Goal: Obtain resource: Obtain resource

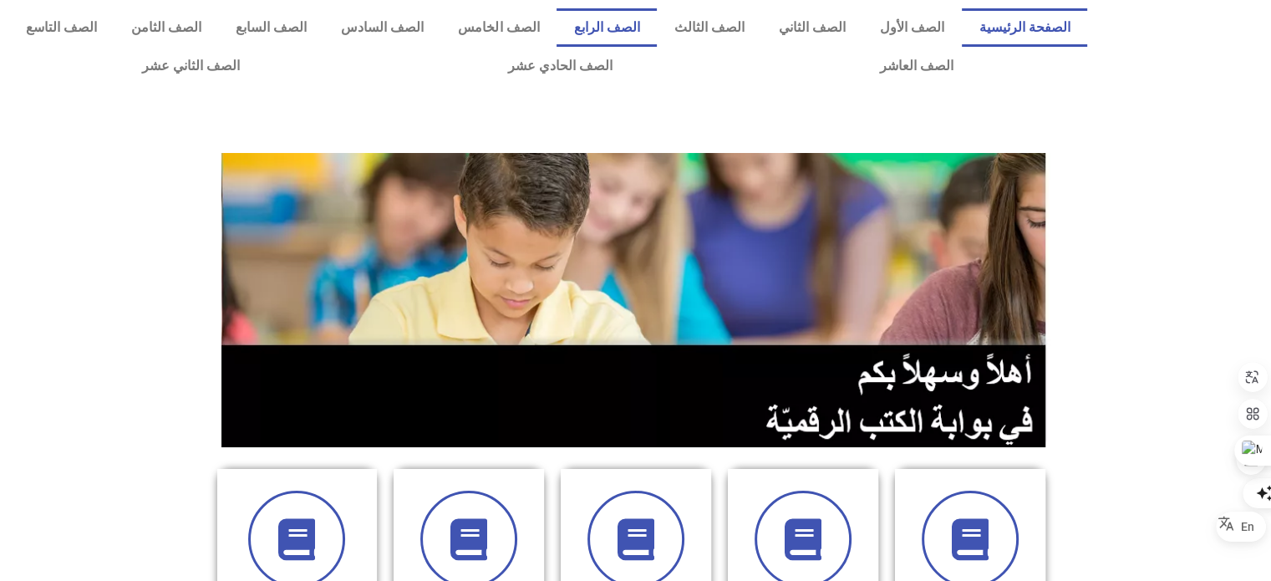
click at [613, 27] on link "الصف الرابع" at bounding box center [607, 27] width 100 height 38
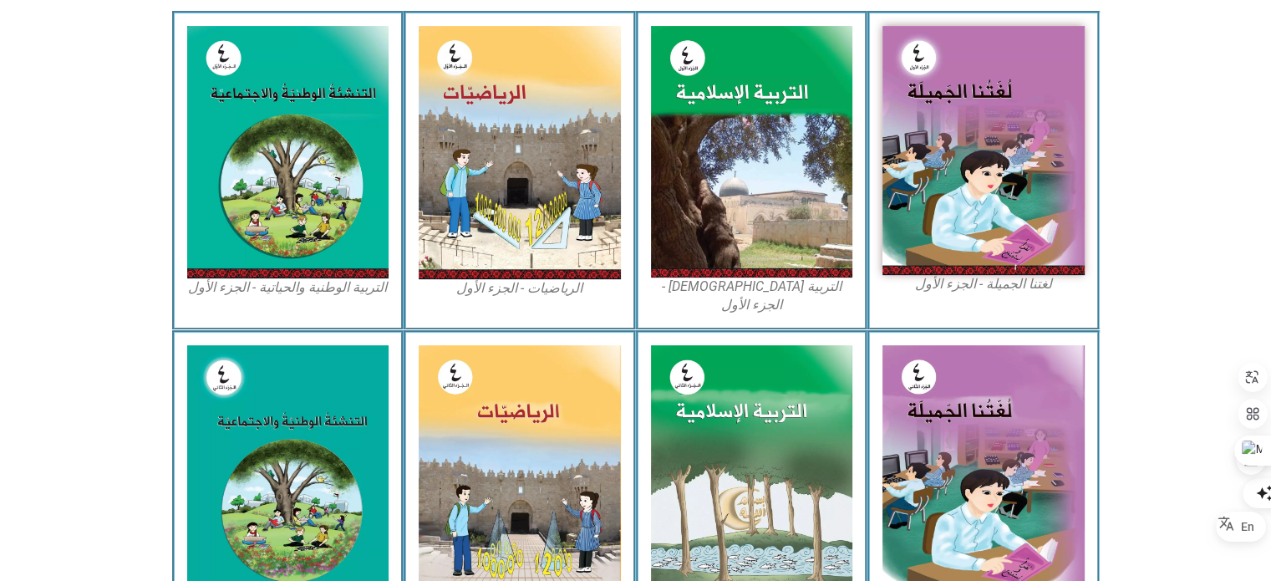
scroll to position [916, 0]
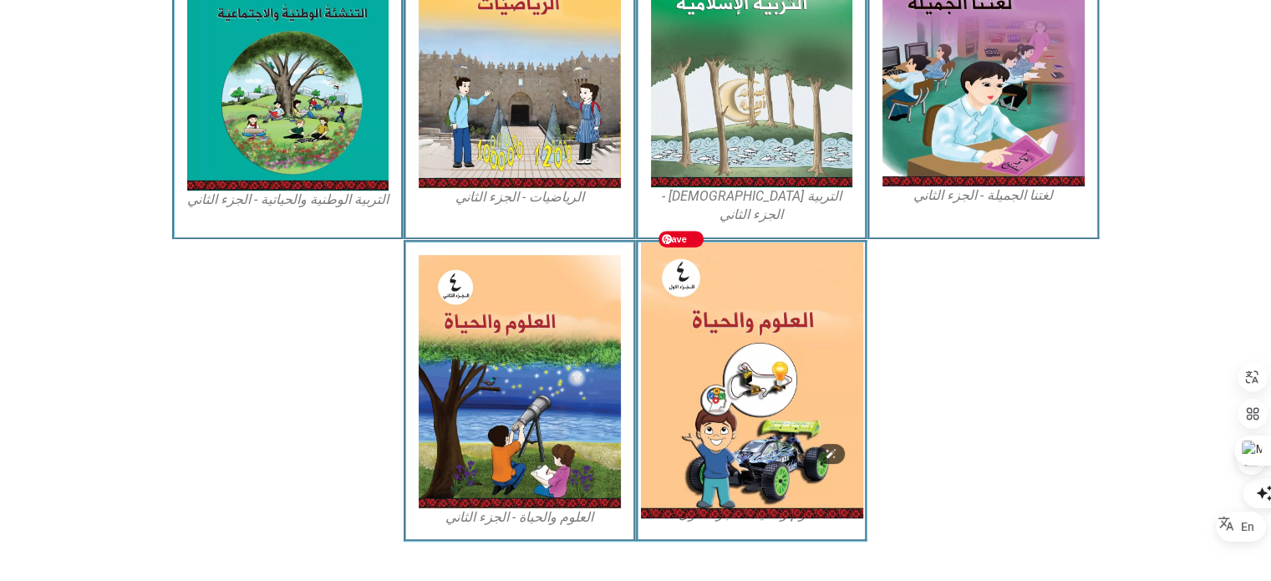
click at [837, 396] on img at bounding box center [751, 380] width 222 height 276
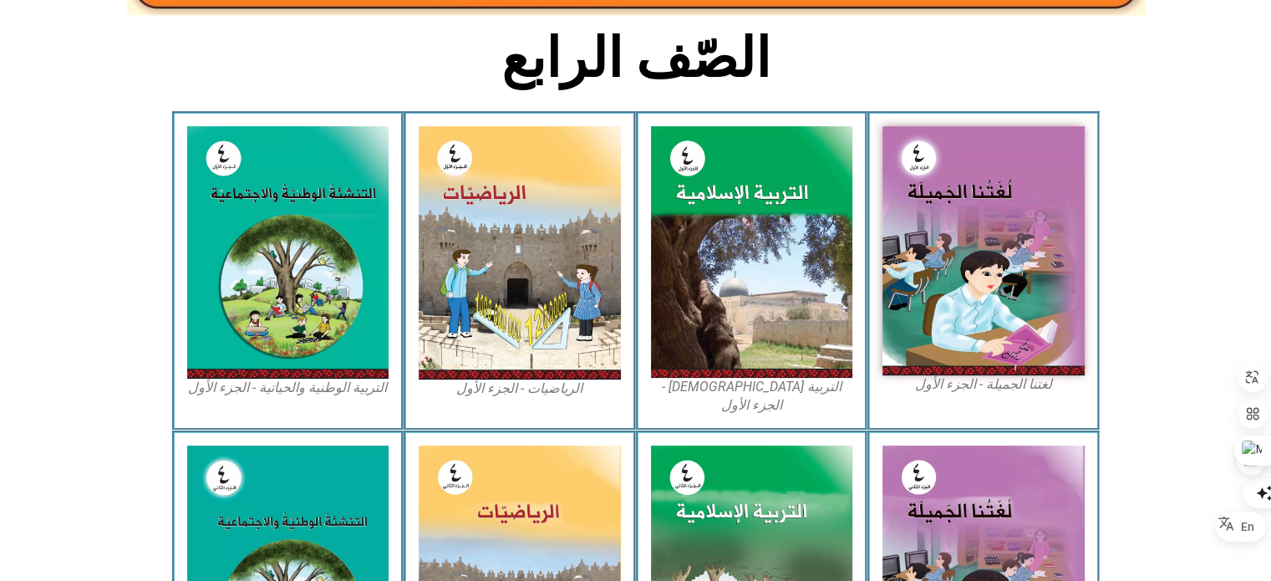
scroll to position [0, 0]
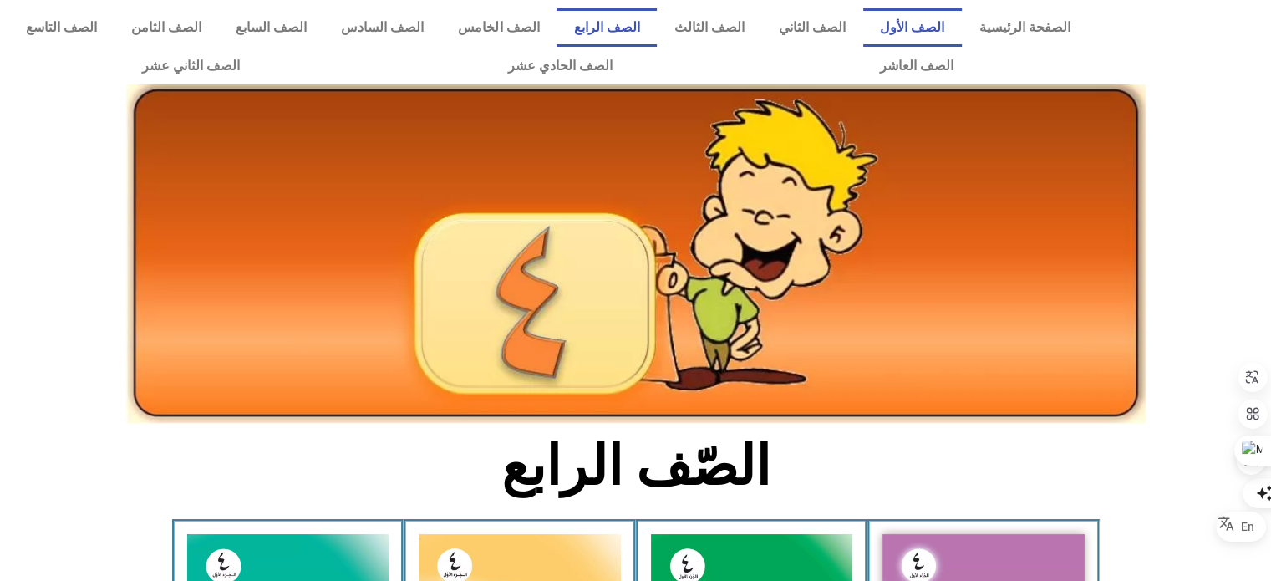
click at [943, 28] on link "الصف الأول" at bounding box center [912, 27] width 99 height 38
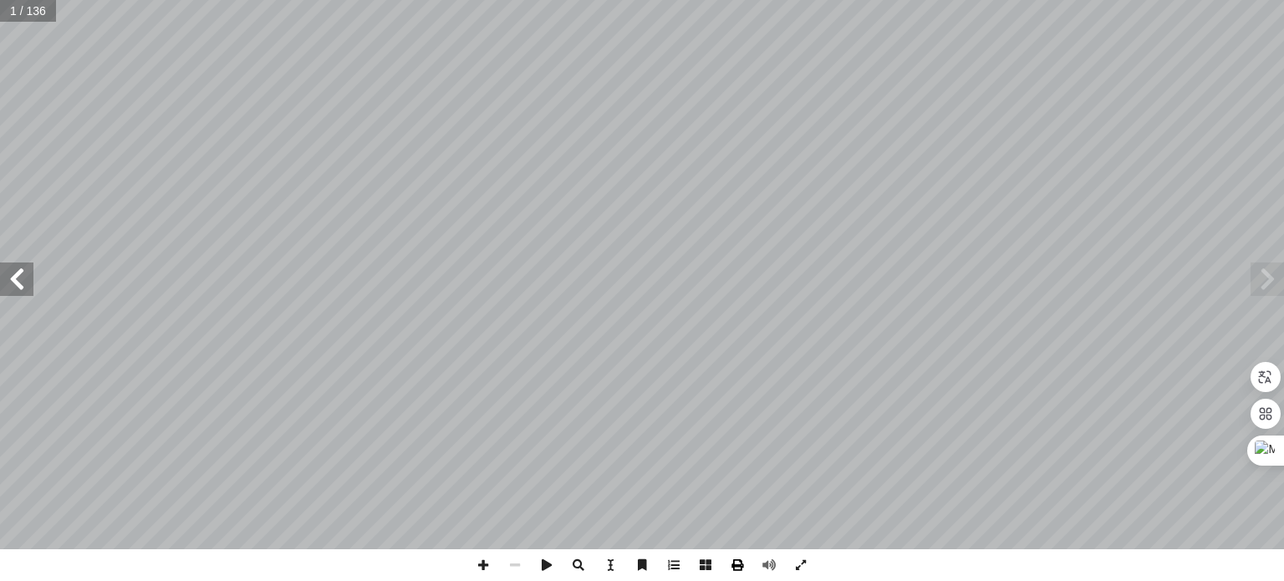
click at [730, 564] on span at bounding box center [737, 565] width 32 height 32
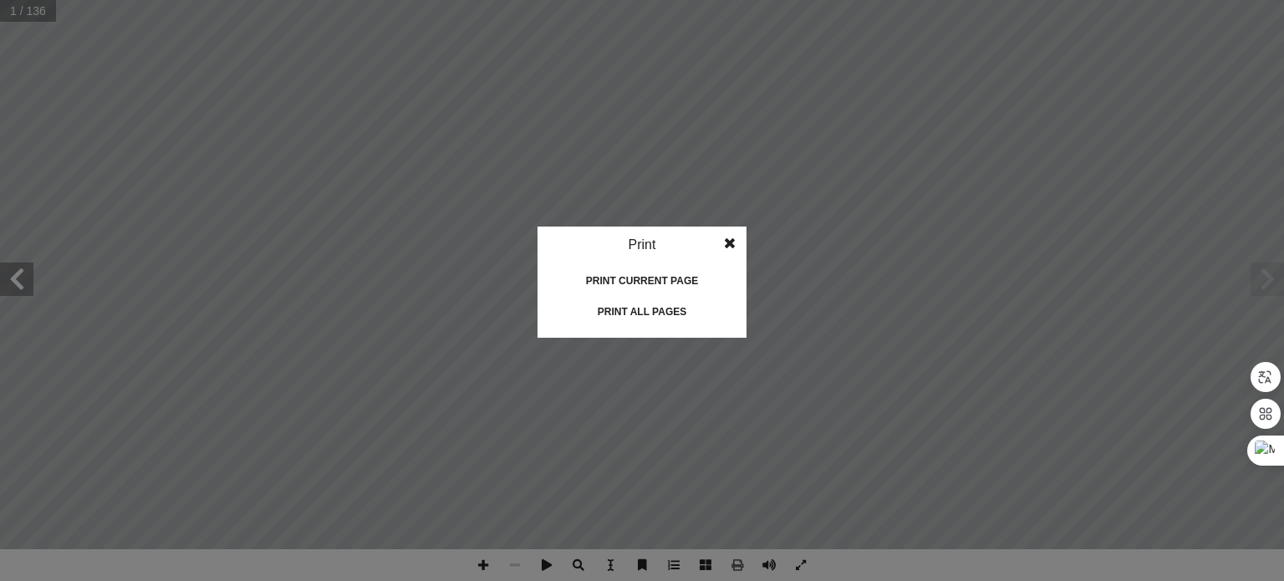
click at [667, 315] on div "Print all pages" at bounding box center [641, 311] width 167 height 27
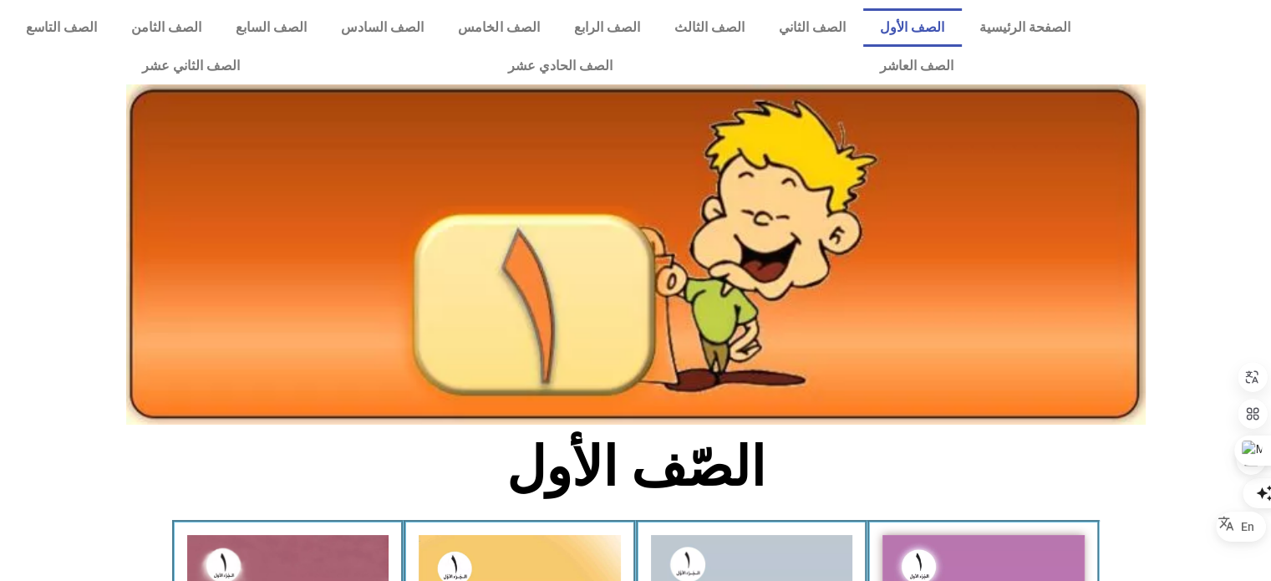
scroll to position [508, 0]
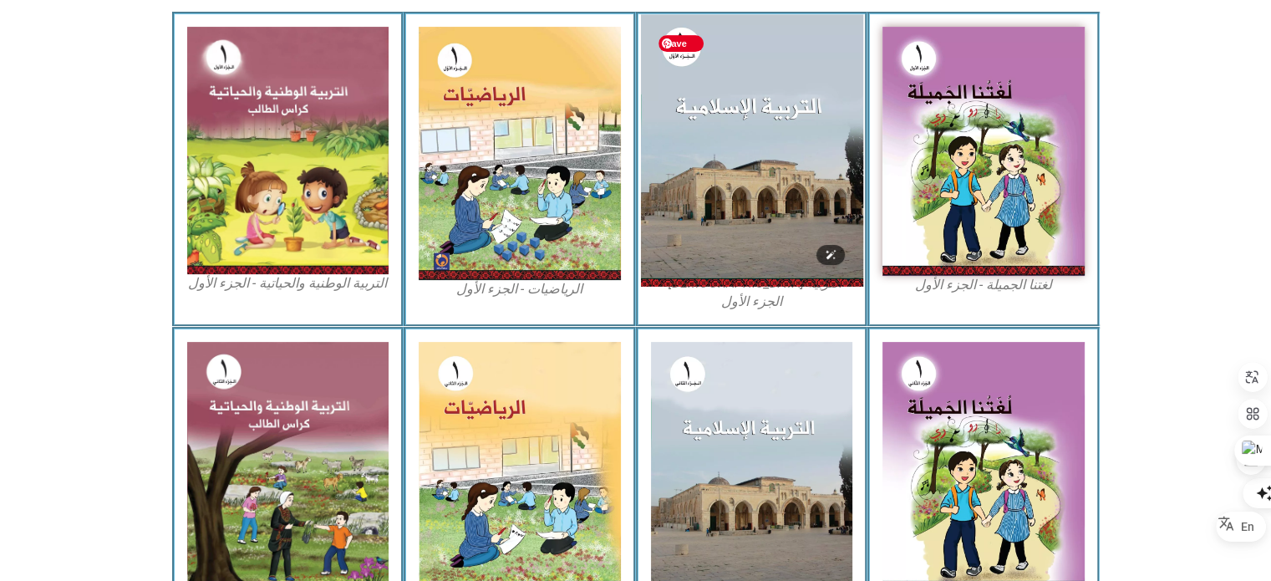
click at [810, 252] on img at bounding box center [751, 150] width 222 height 272
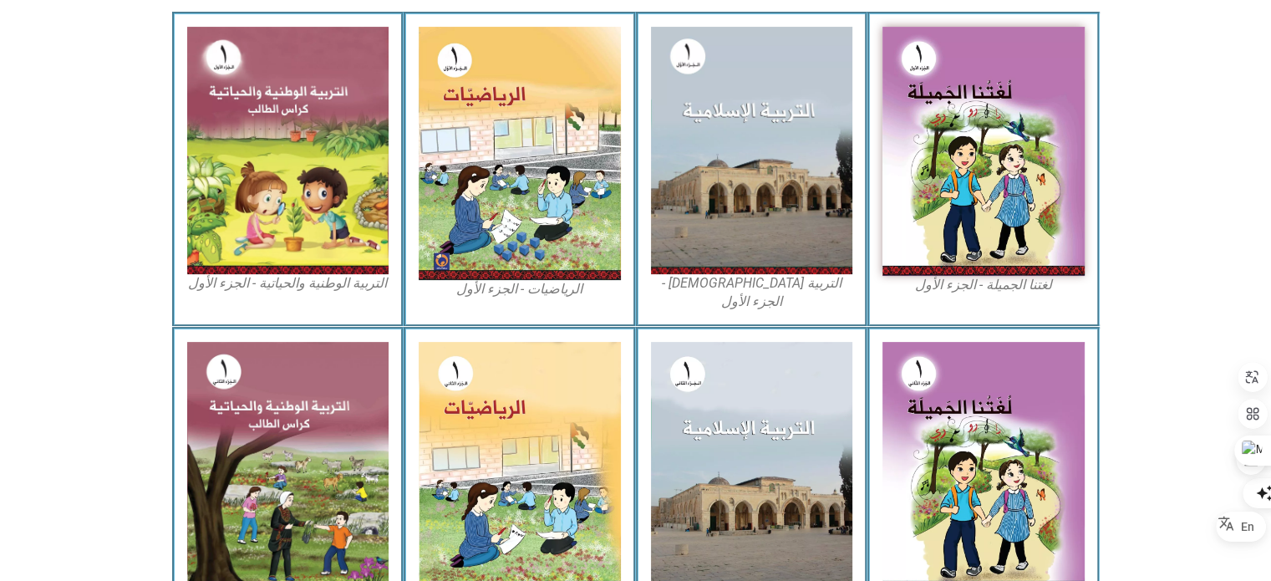
scroll to position [0, 0]
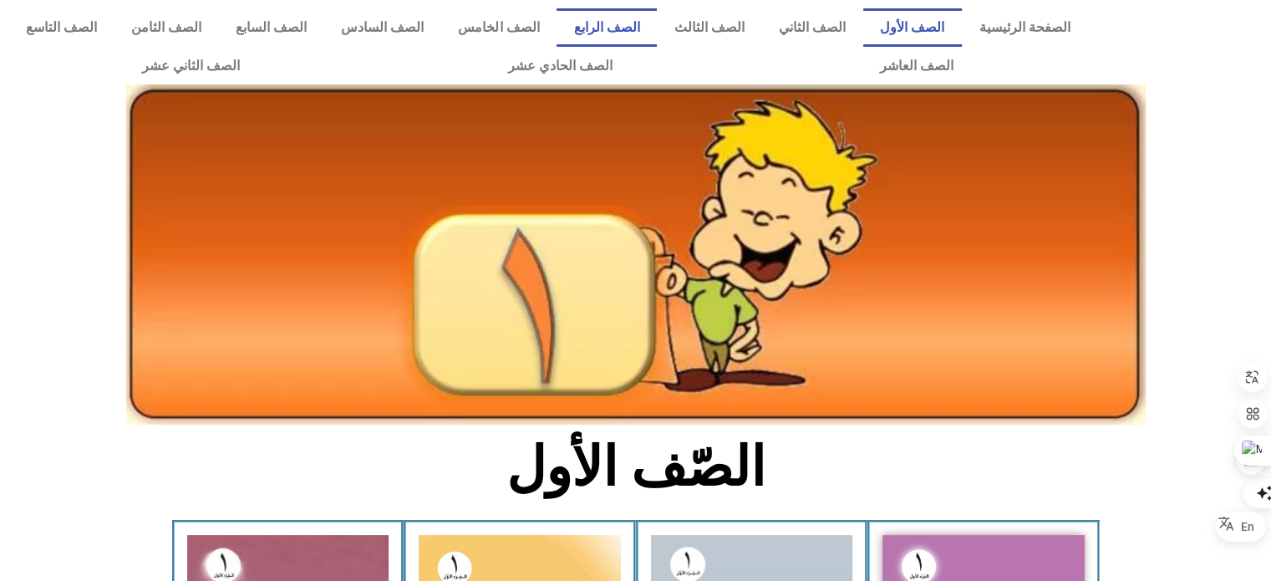
click at [648, 42] on link "الصف الرابع" at bounding box center [607, 27] width 100 height 38
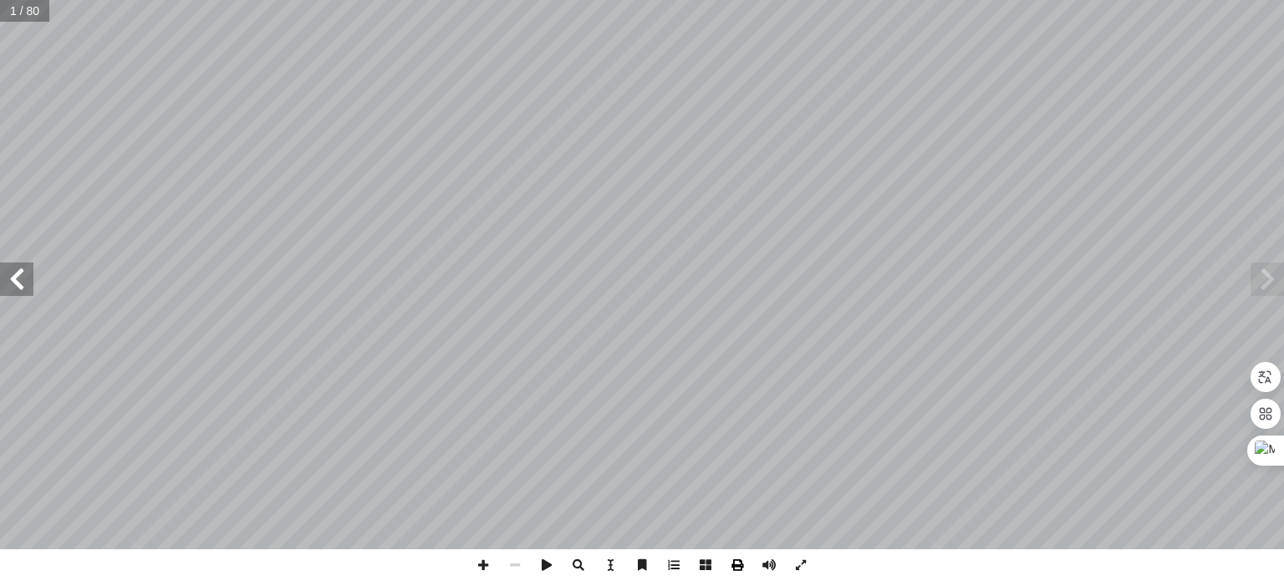
click at [736, 571] on span at bounding box center [737, 565] width 32 height 32
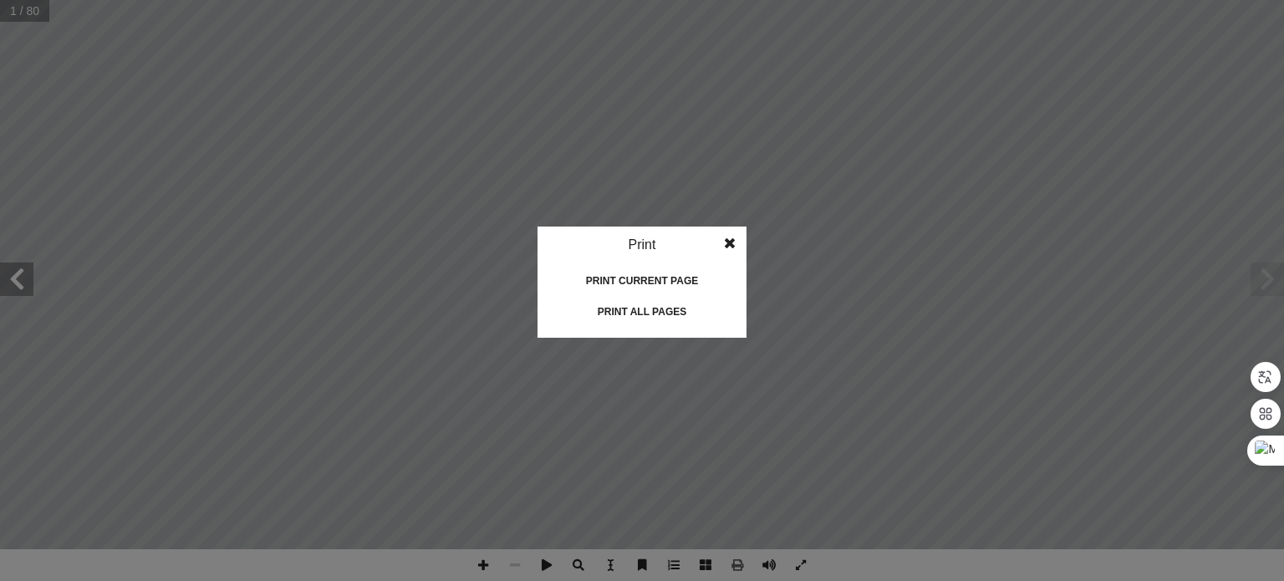
click at [645, 316] on div "Print all pages" at bounding box center [641, 311] width 167 height 27
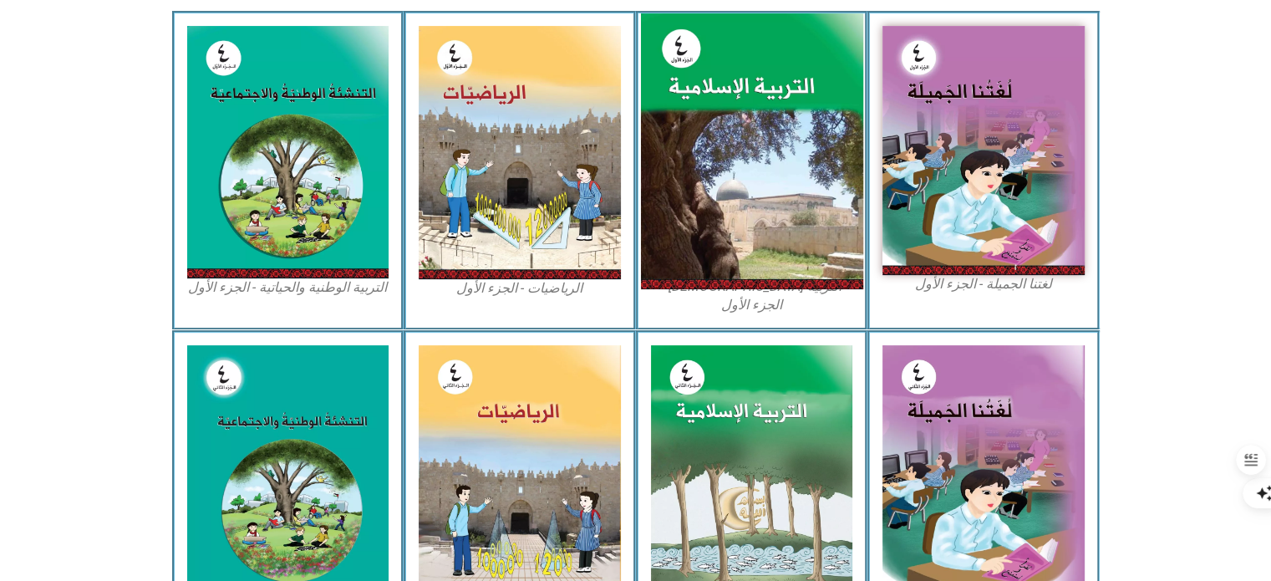
scroll to position [508, 0]
click at [733, 174] on img at bounding box center [751, 151] width 222 height 277
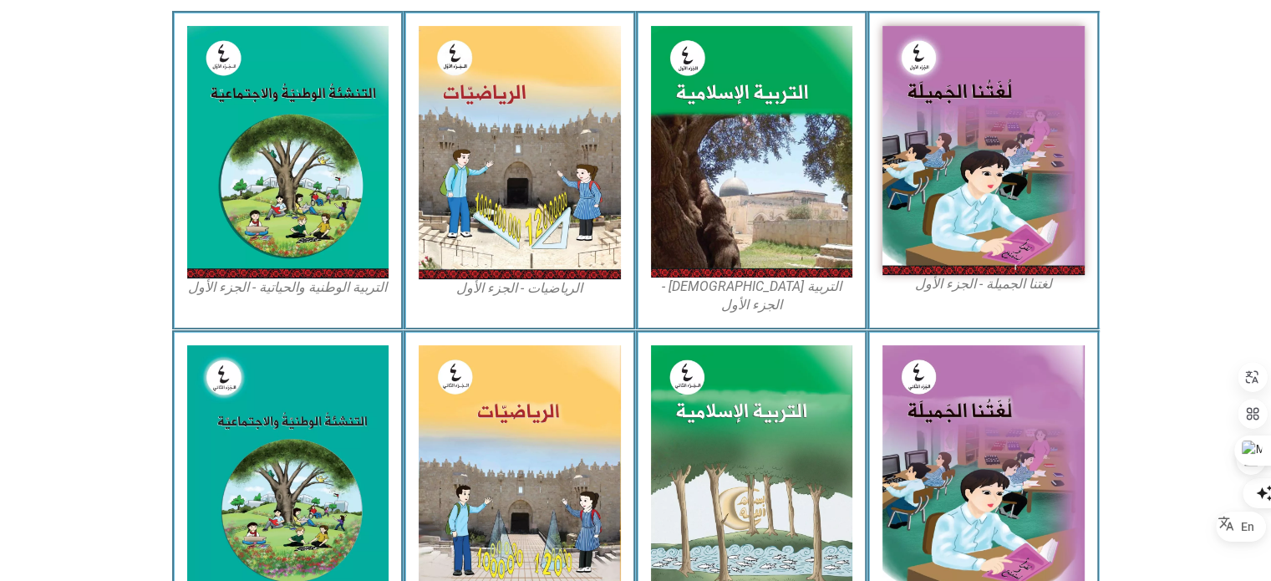
scroll to position [0, 0]
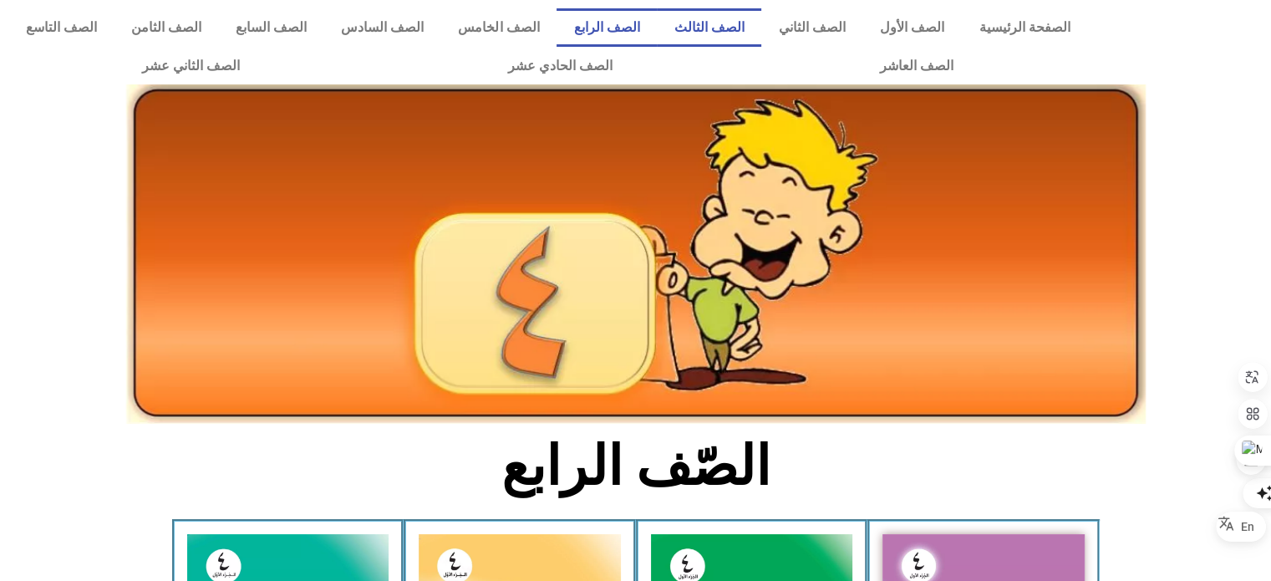
click at [761, 26] on link "الصف الثالث" at bounding box center [709, 27] width 104 height 38
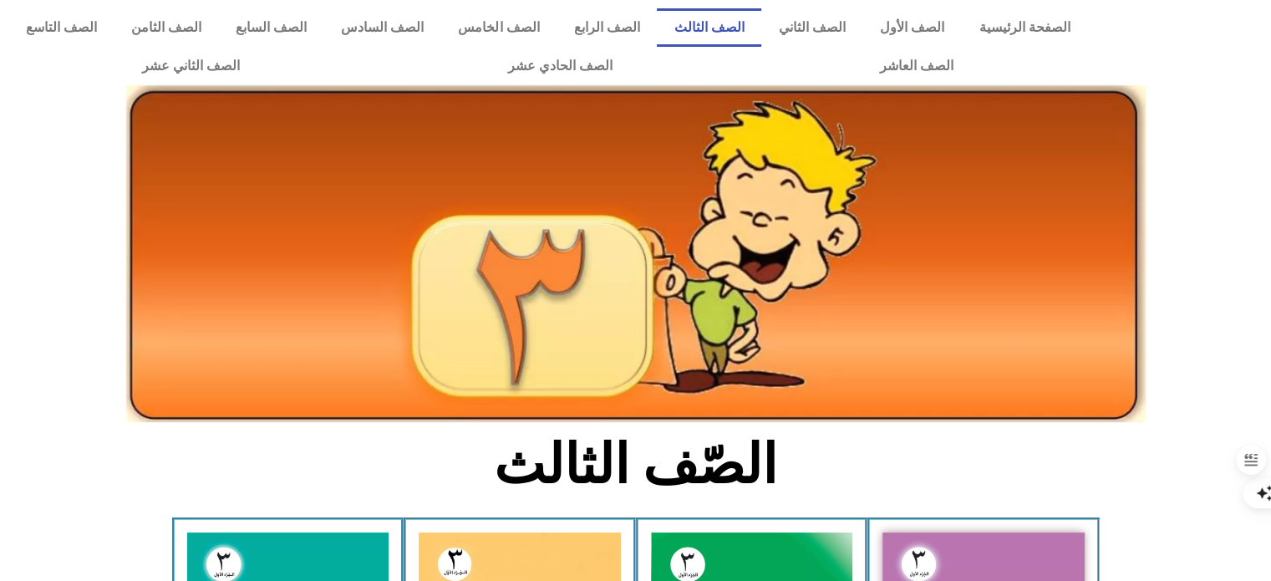
scroll to position [508, 0]
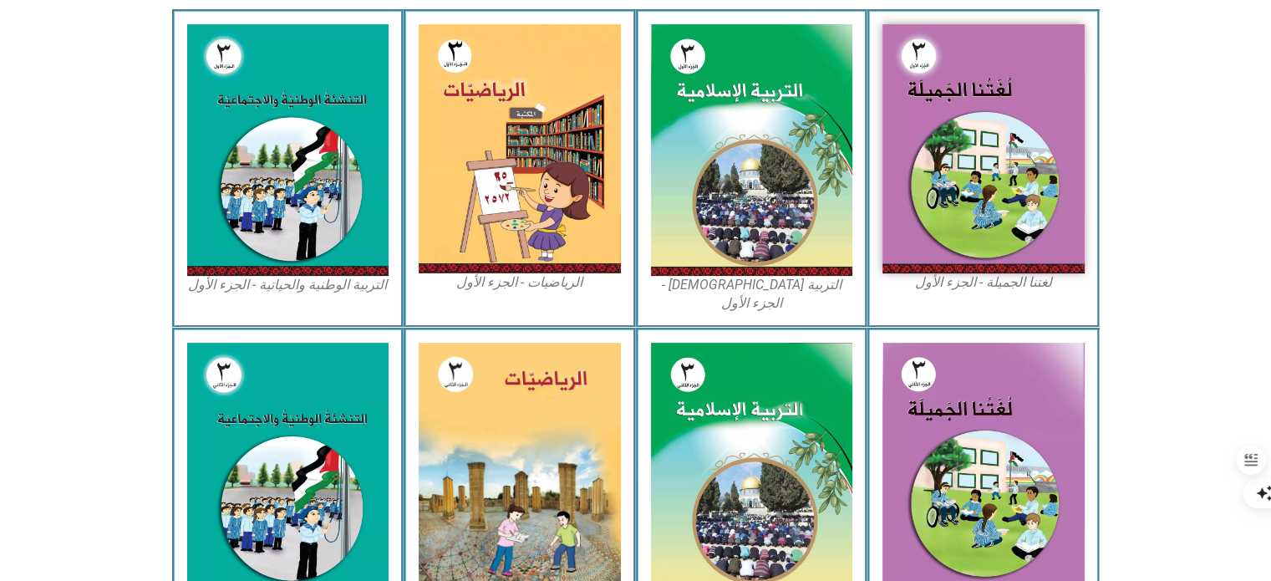
click at [1270, 298] on html "الصفحة الرئيسية الصف الأول الصف الثاني الصف الثالث الصف الرابع الصف الخامس الصف…" at bounding box center [635, 547] width 1271 height 2110
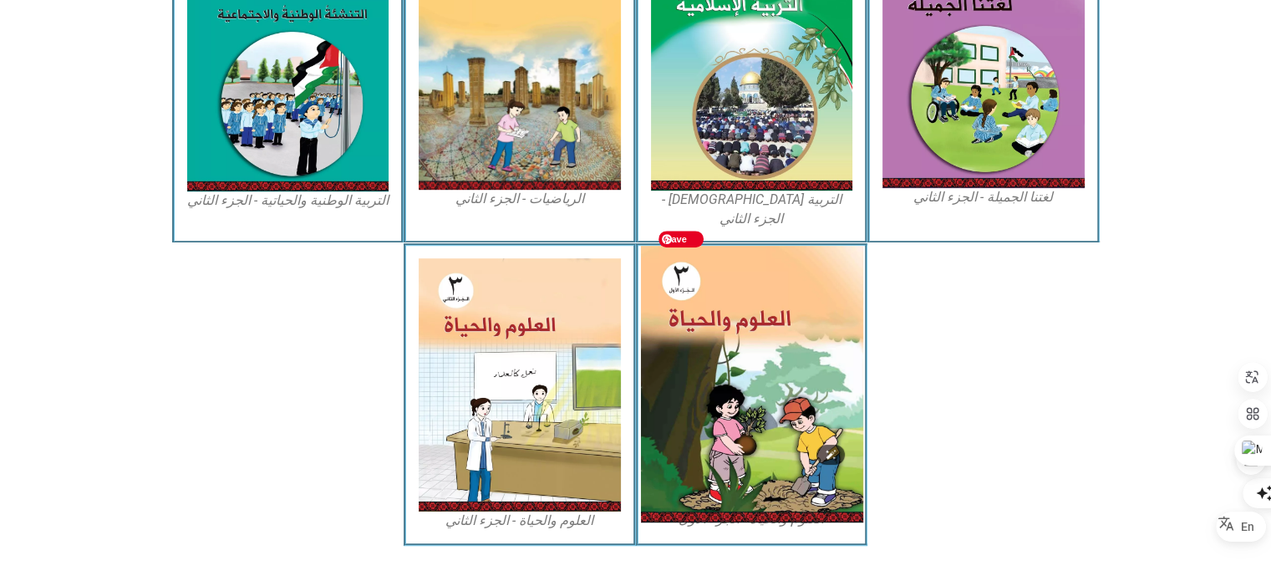
click at [760, 429] on img at bounding box center [751, 384] width 222 height 277
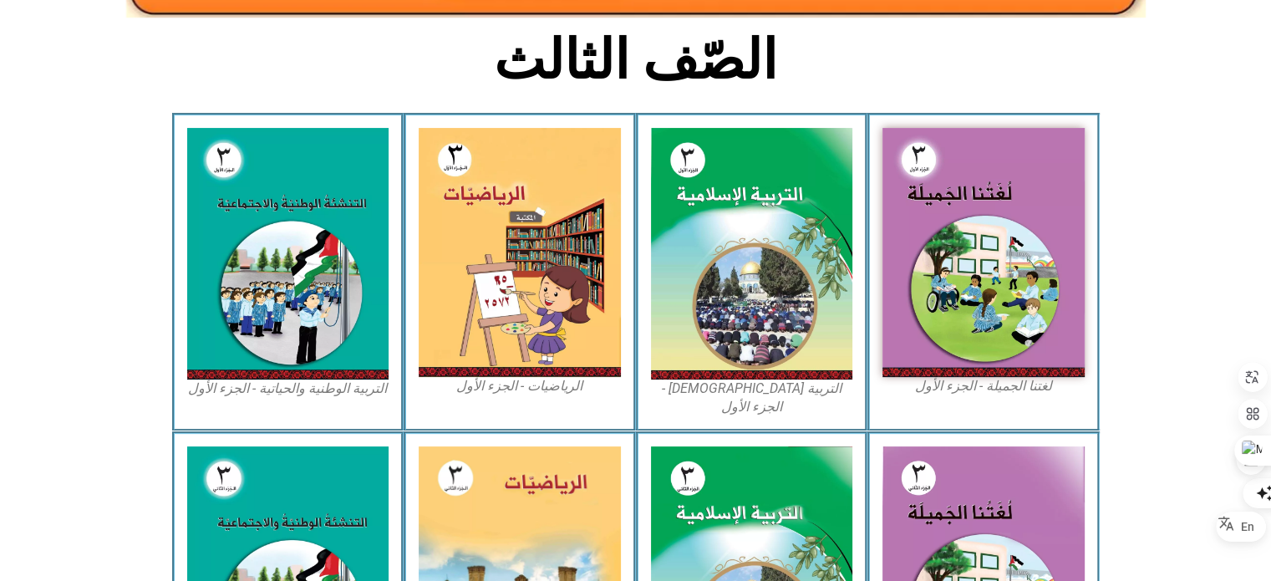
scroll to position [0, 0]
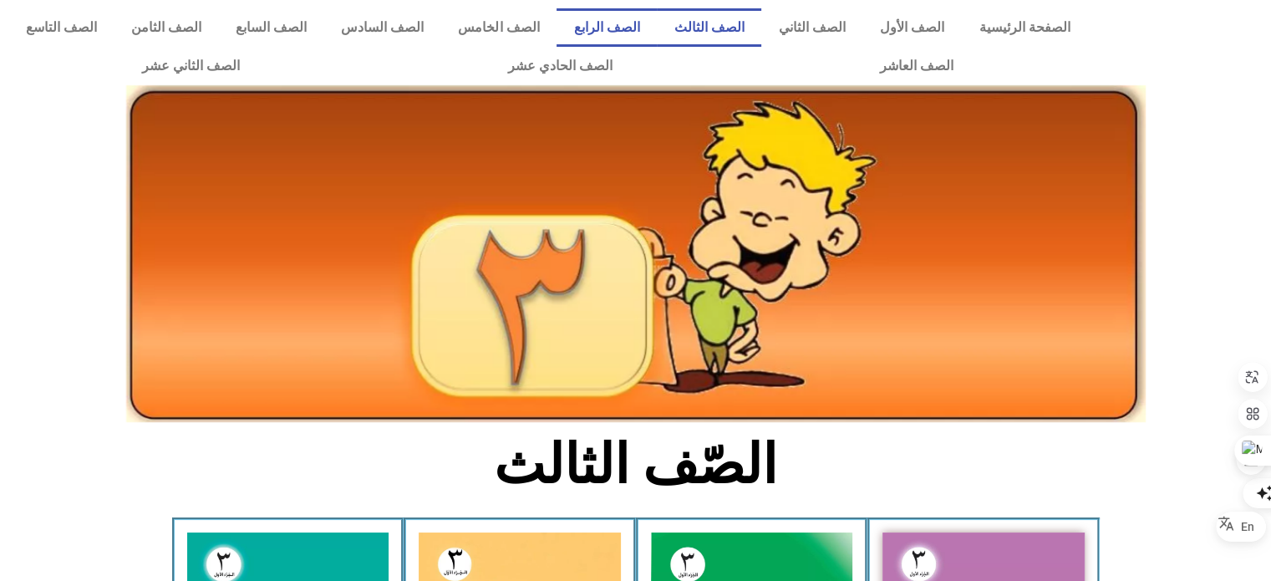
click at [645, 29] on link "الصف الرابع" at bounding box center [607, 27] width 100 height 38
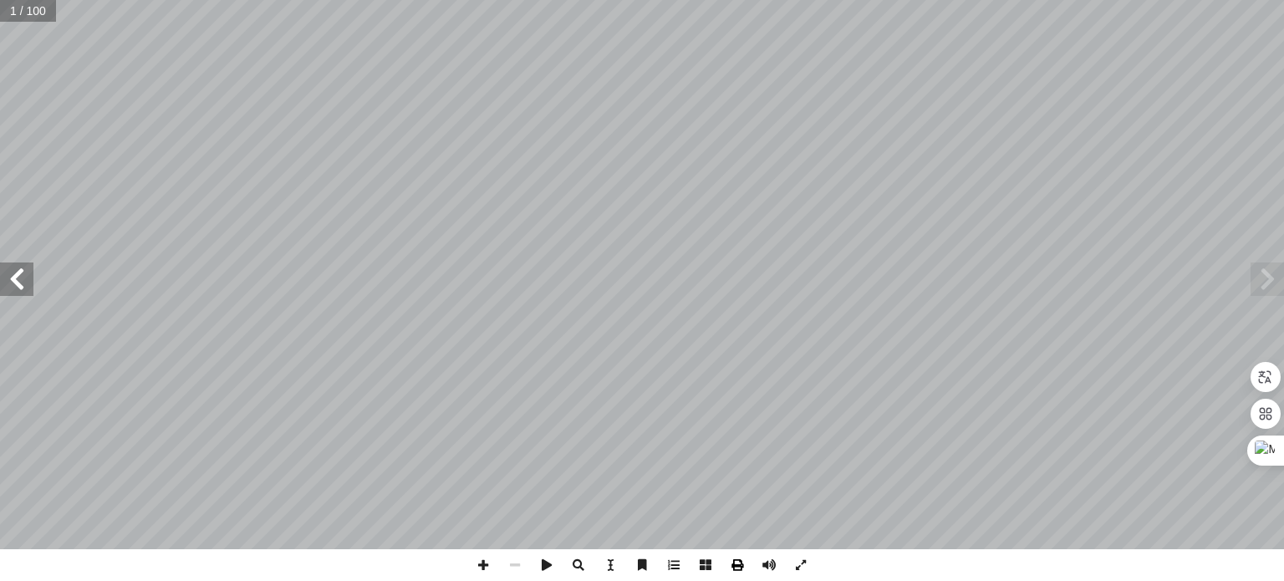
click at [739, 572] on span at bounding box center [737, 565] width 32 height 32
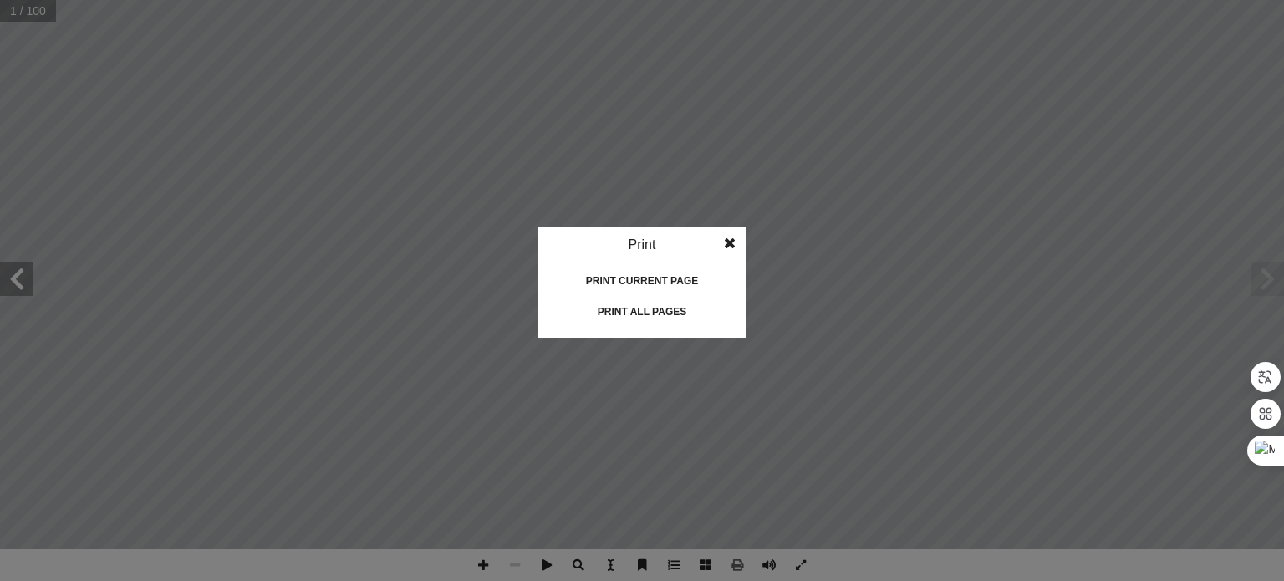
click at [597, 315] on div "Print all pages" at bounding box center [641, 311] width 167 height 27
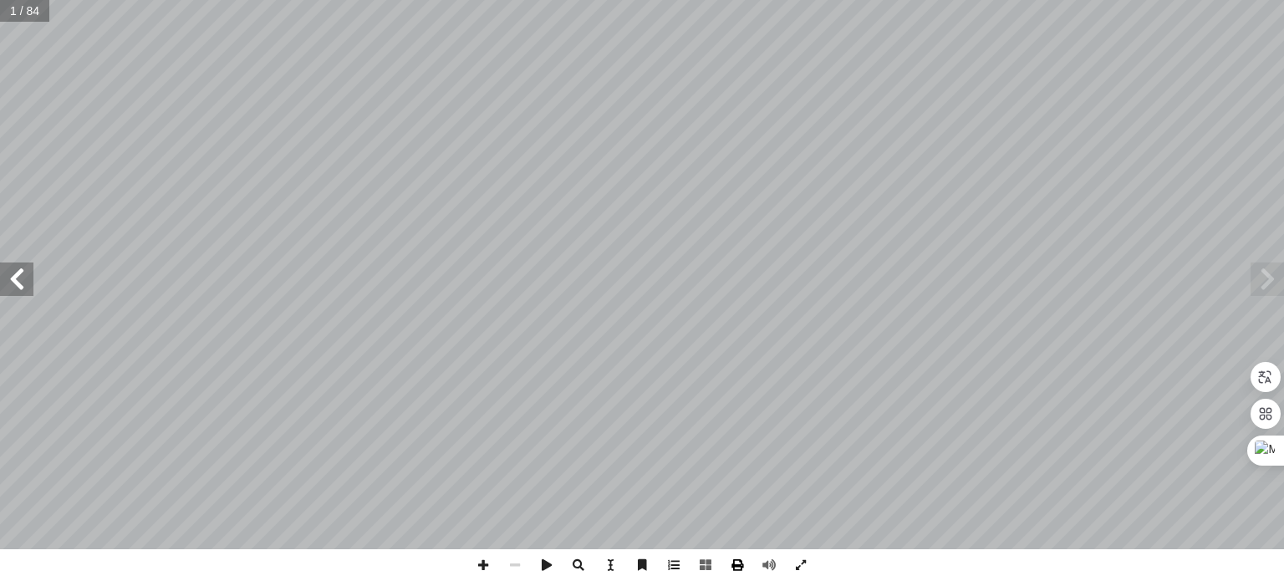
click at [739, 567] on span at bounding box center [737, 565] width 32 height 32
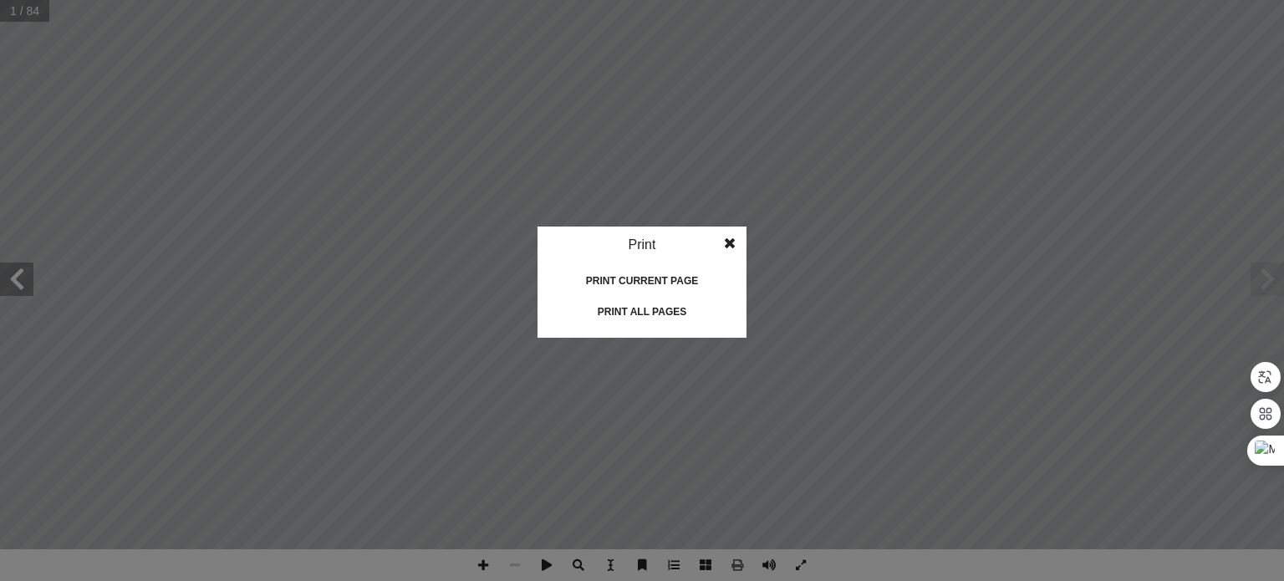
click at [636, 311] on div "Print all pages" at bounding box center [641, 311] width 167 height 27
